Goal: Task Accomplishment & Management: Manage account settings

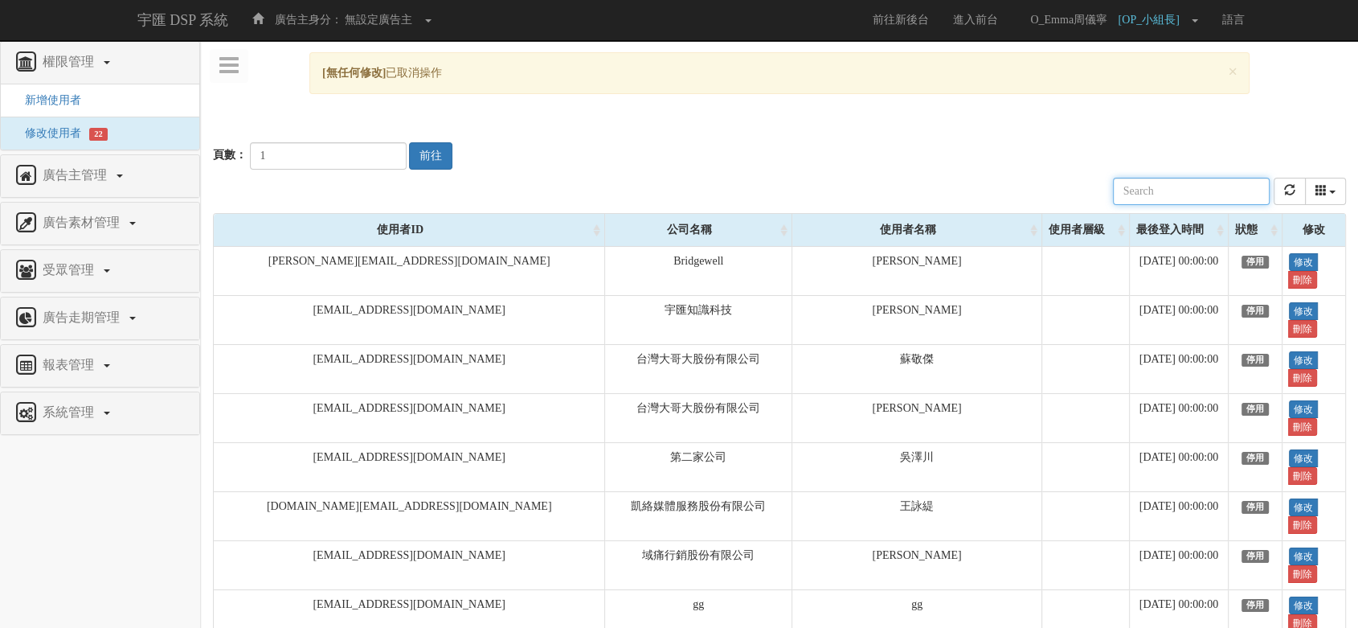
click at [1188, 189] on input "text" at bounding box center [1191, 191] width 157 height 27
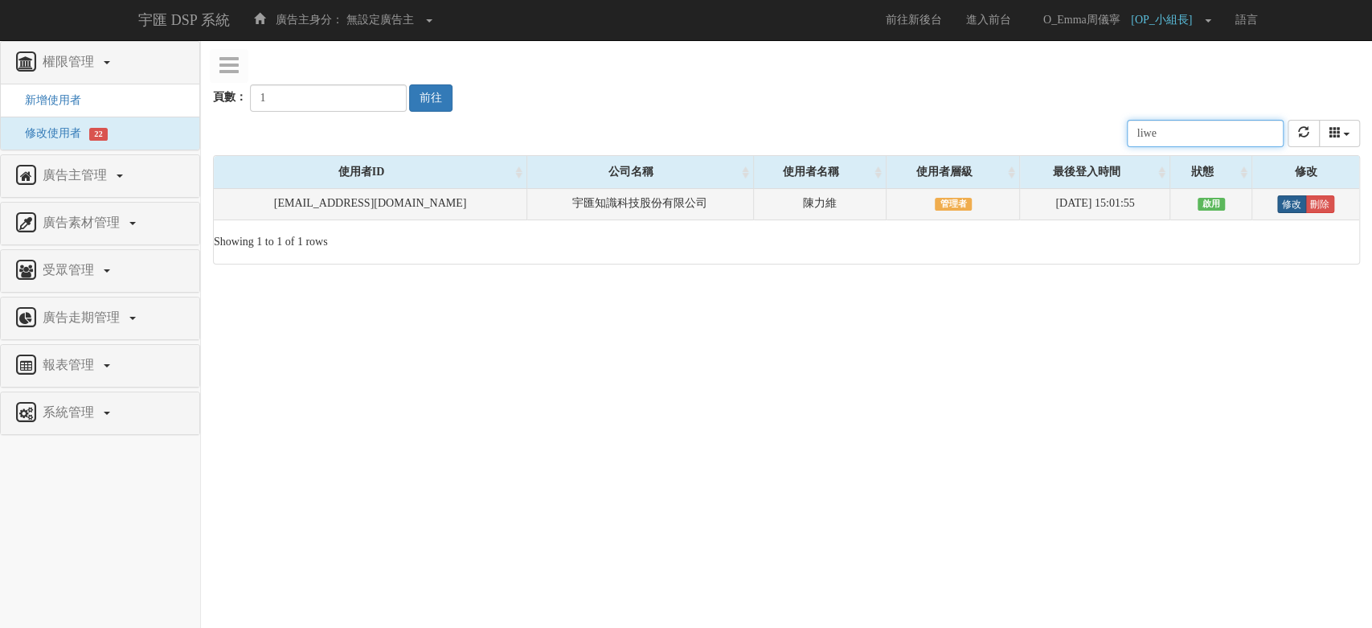
type input "liwe"
click at [1291, 203] on link "修改" at bounding box center [1291, 204] width 29 height 18
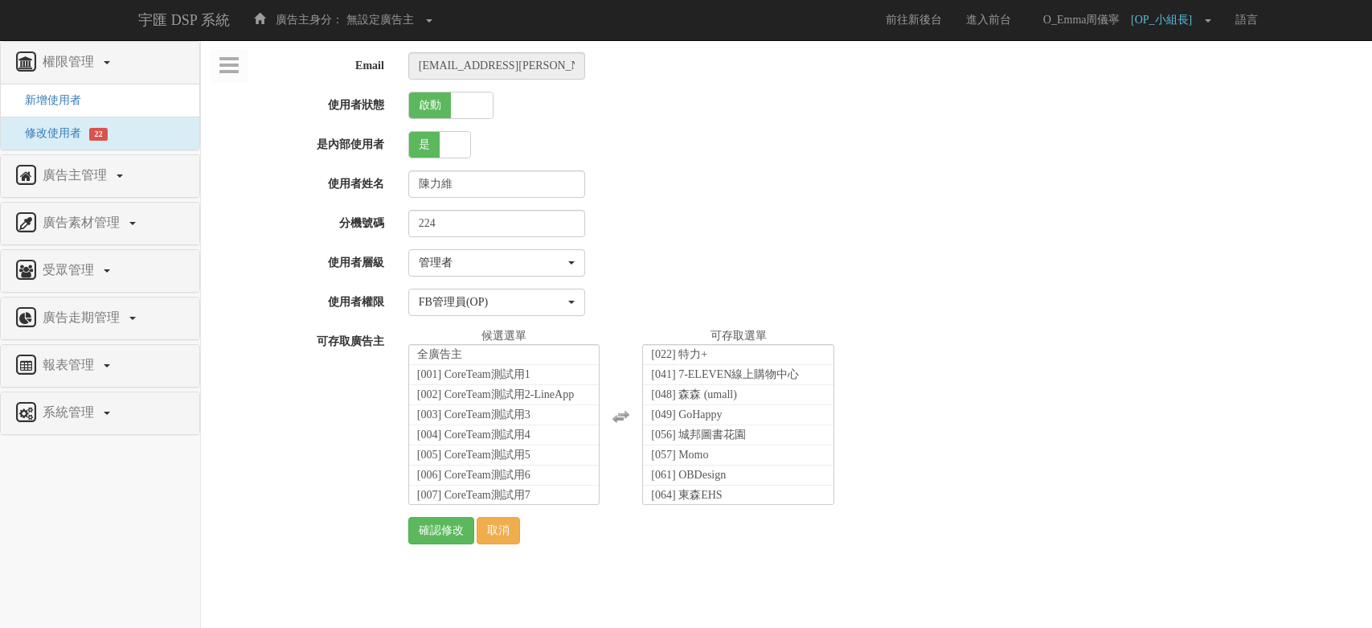
select select "Manager"
select select "16"
drag, startPoint x: 309, startPoint y: 424, endPoint x: 347, endPoint y: 215, distance: 213.1
click at [309, 424] on div "可存取廣告主 全廣告主 [001] CoreTeam測試用1 [002] CoreTeam測試用2-LineApp [003] CoreTeam測試用3 [0…" at bounding box center [786, 416] width 1171 height 177
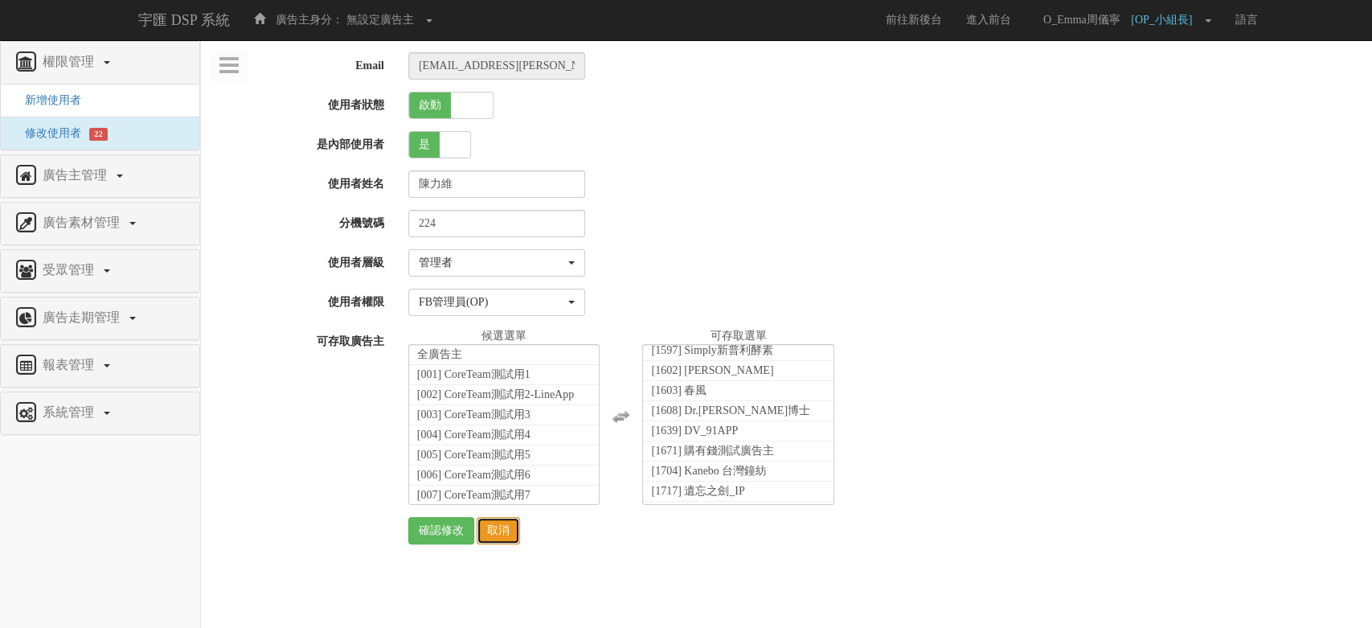
click at [498, 533] on link "取消" at bounding box center [497, 530] width 43 height 27
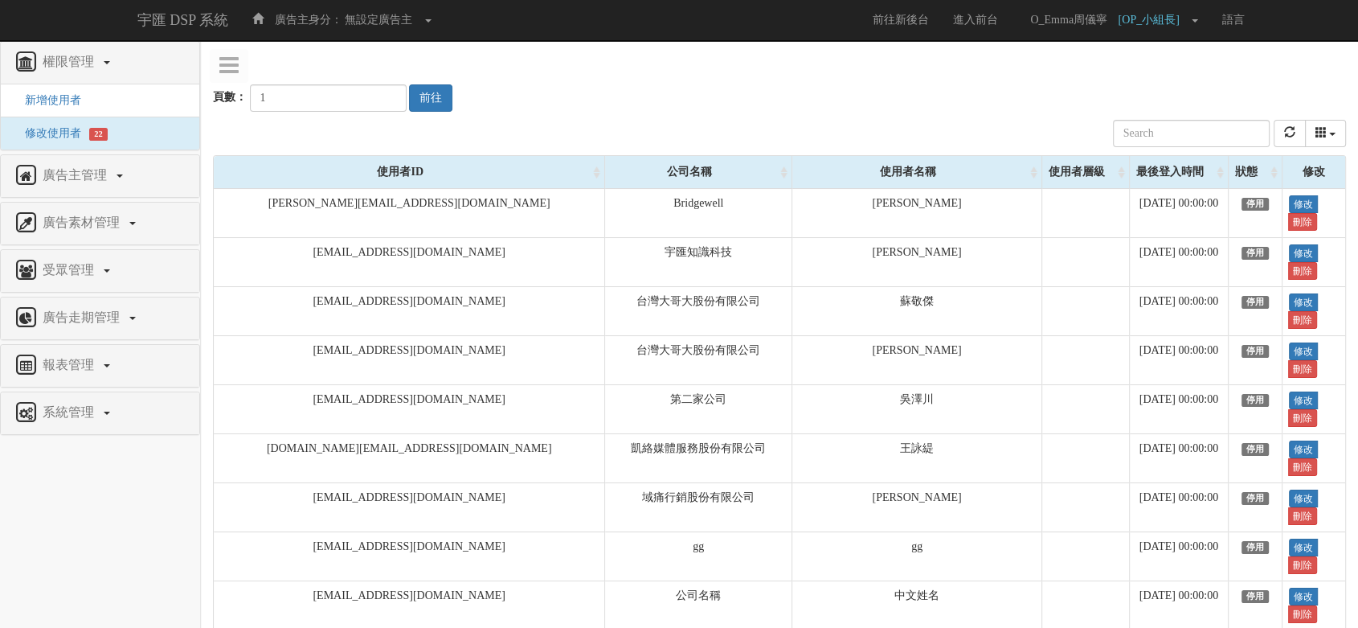
click at [13, 570] on nav "權限管理 新增使用者 修改使用者 22 廣告主管理 新增廣告主 修改廣告主 廣告主活動 廣告素材管理 廣告素材 素材預約變更 自訂貨架商品 受眾管理 Ip 群…" at bounding box center [100, 334] width 201 height 587
